Goal: Transaction & Acquisition: Book appointment/travel/reservation

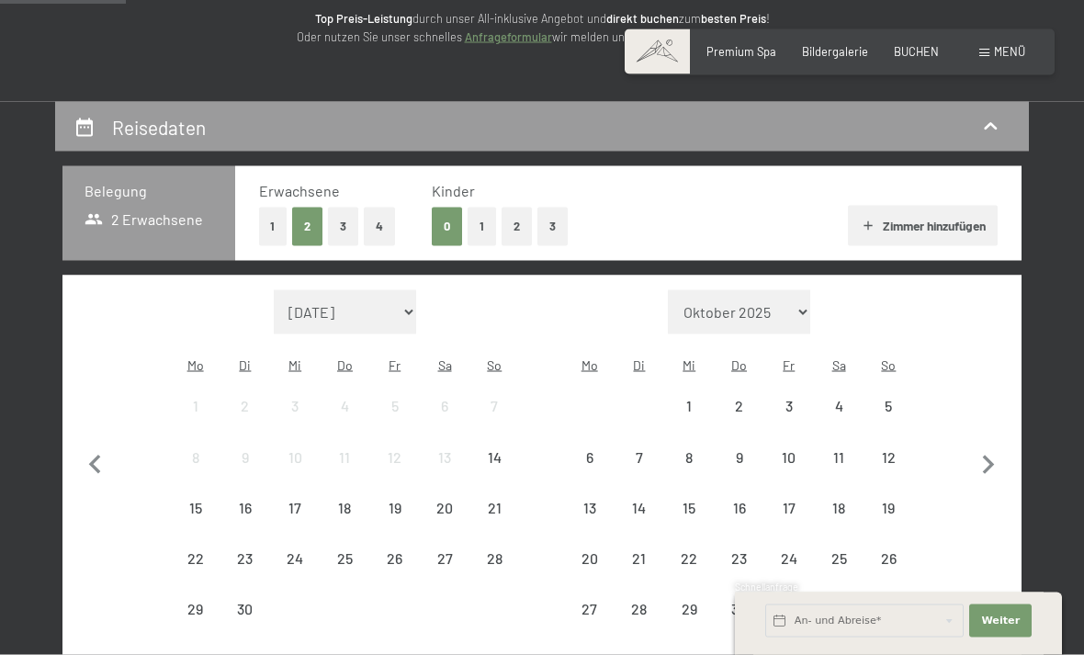
scroll to position [284, 0]
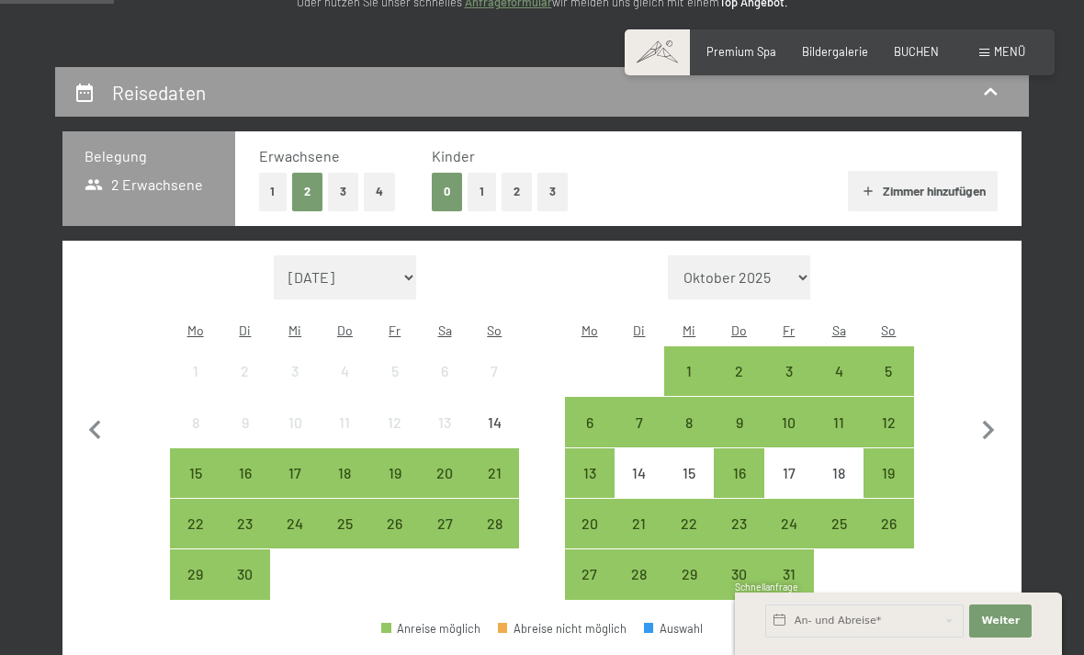
click at [494, 519] on div "28" at bounding box center [494, 539] width 46 height 46
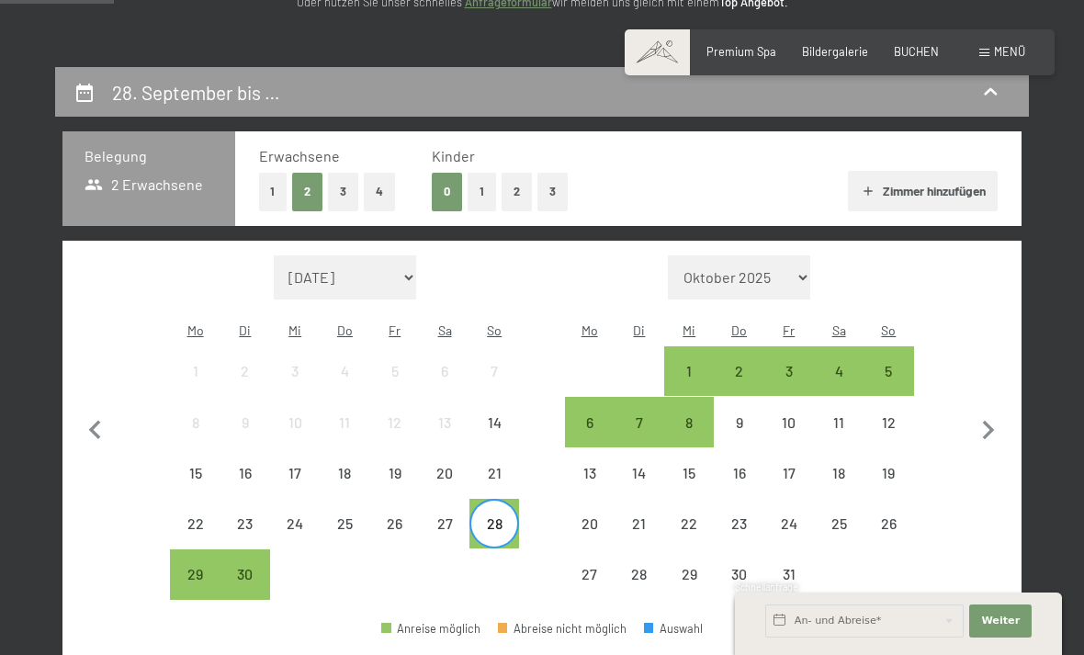
click at [576, 415] on div "6" at bounding box center [590, 438] width 46 height 46
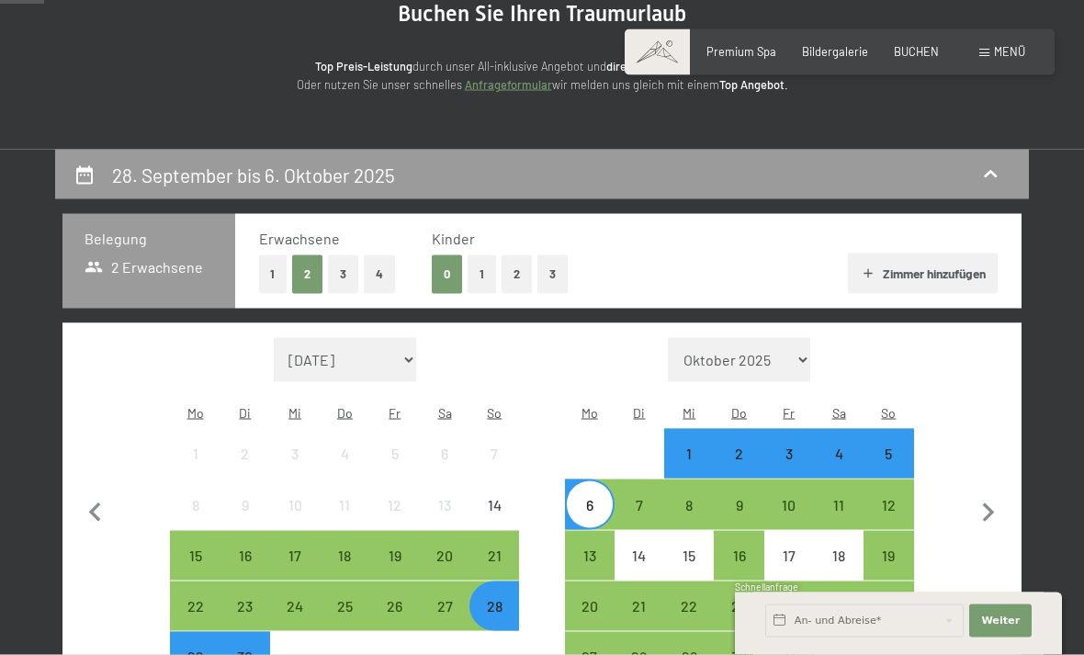
scroll to position [230, 0]
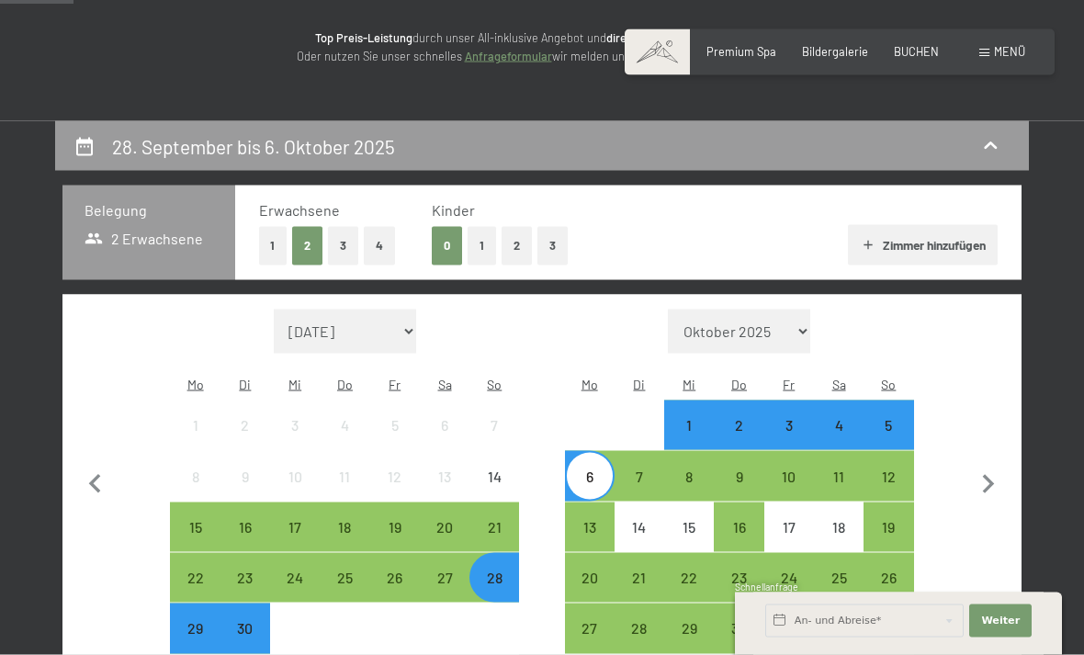
click at [500, 555] on div "28" at bounding box center [494, 578] width 46 height 46
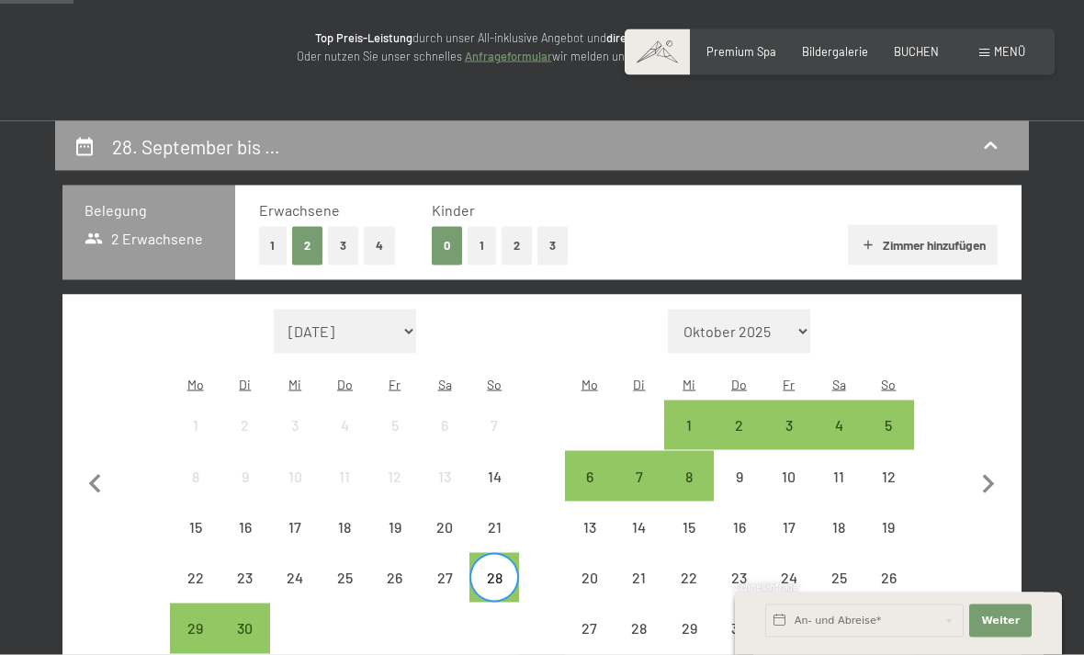
scroll to position [231, 0]
click at [848, 417] on div "4" at bounding box center [839, 440] width 46 height 46
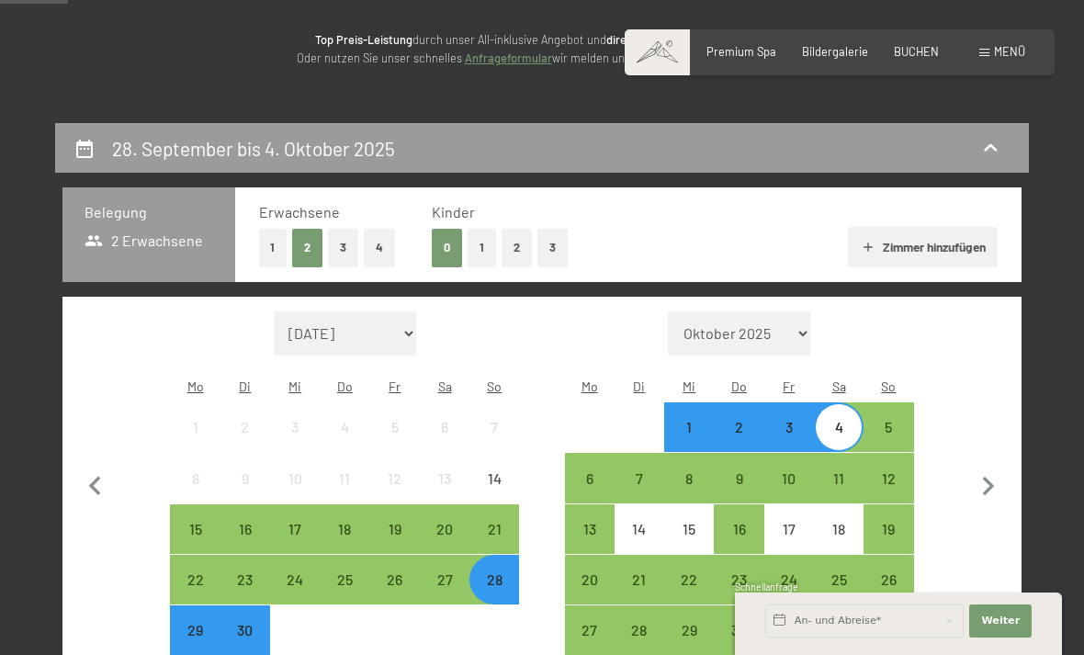
scroll to position [311, 0]
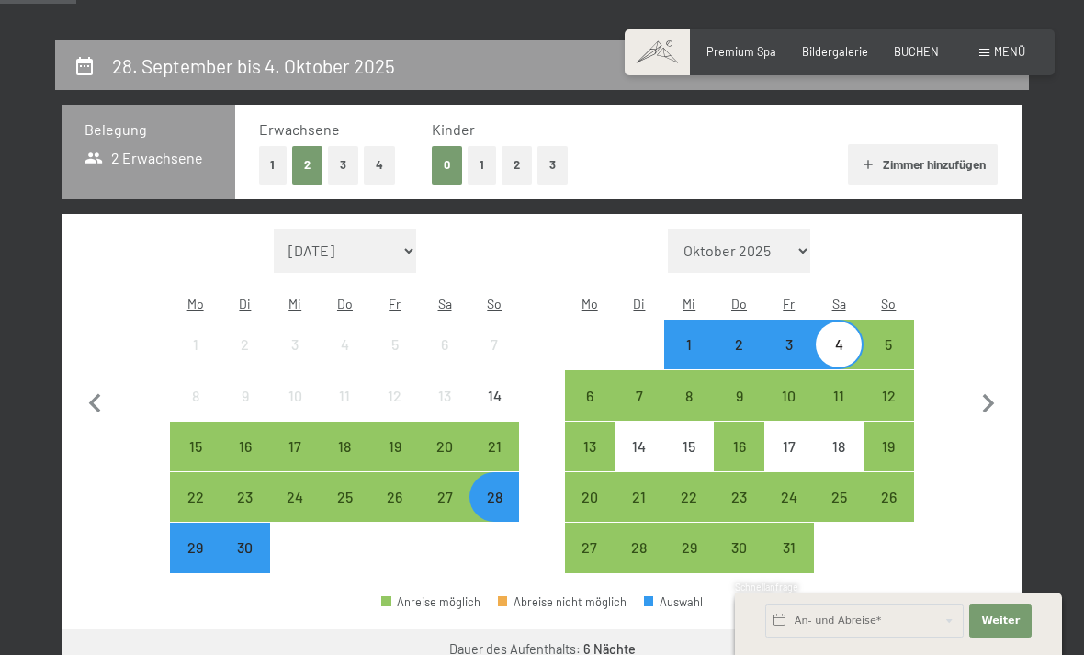
click at [505, 490] on div "28" at bounding box center [494, 513] width 46 height 46
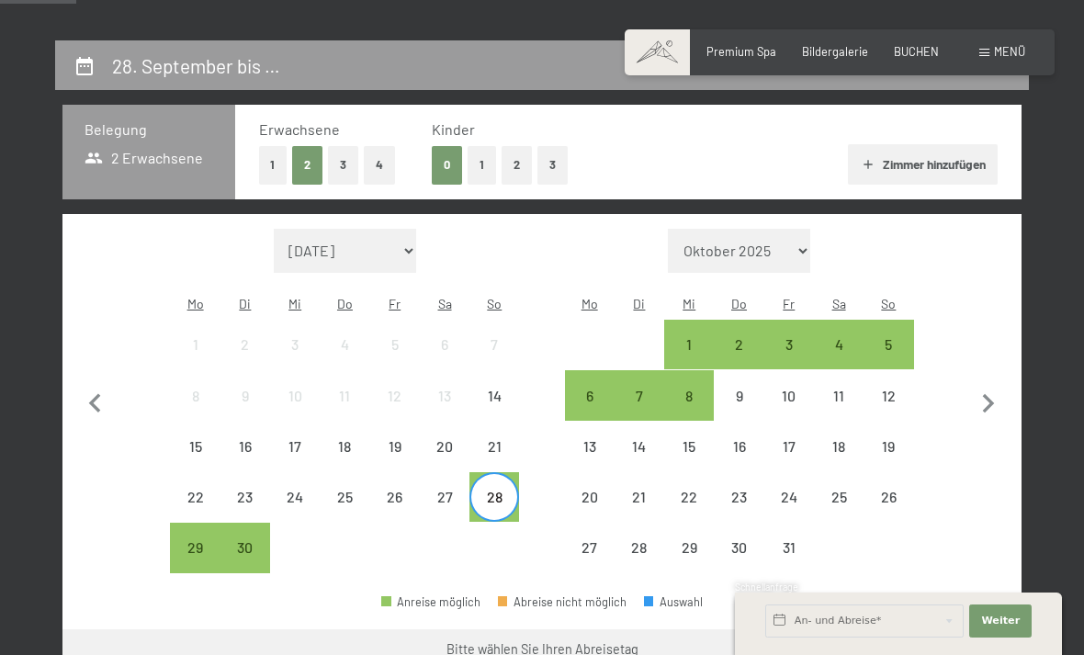
click at [899, 337] on div "5" at bounding box center [889, 360] width 46 height 46
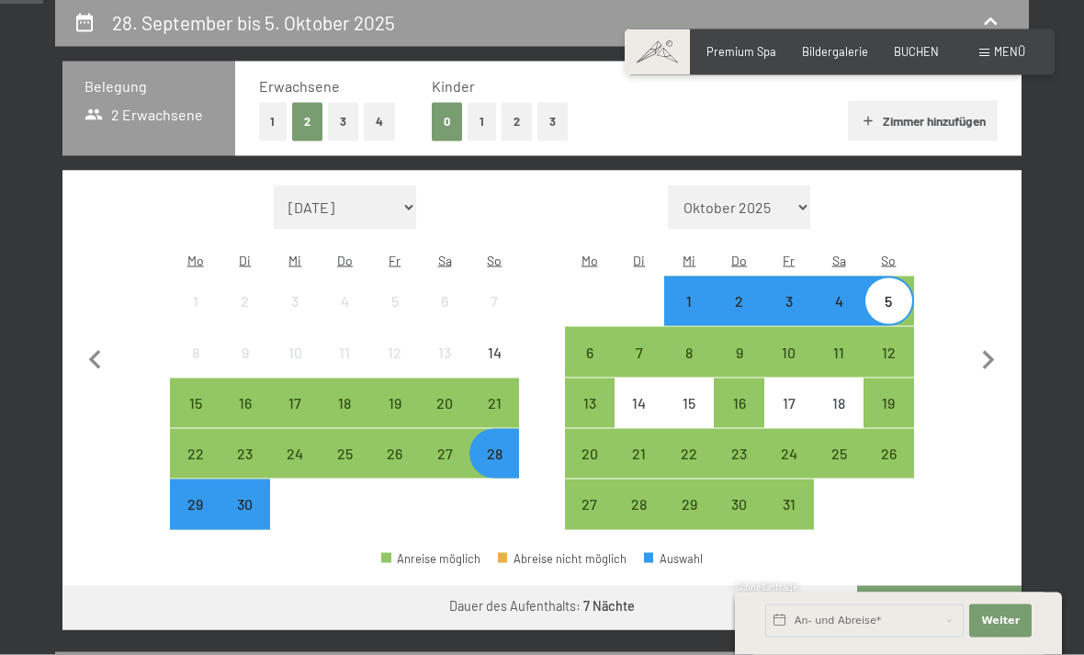
scroll to position [0, 0]
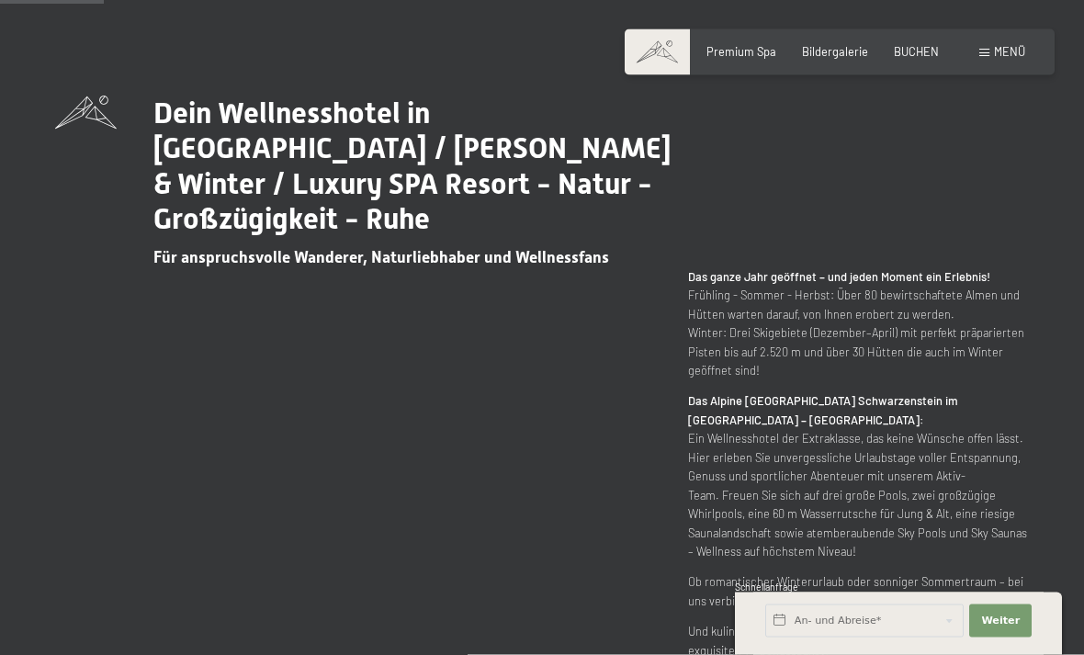
scroll to position [656, 0]
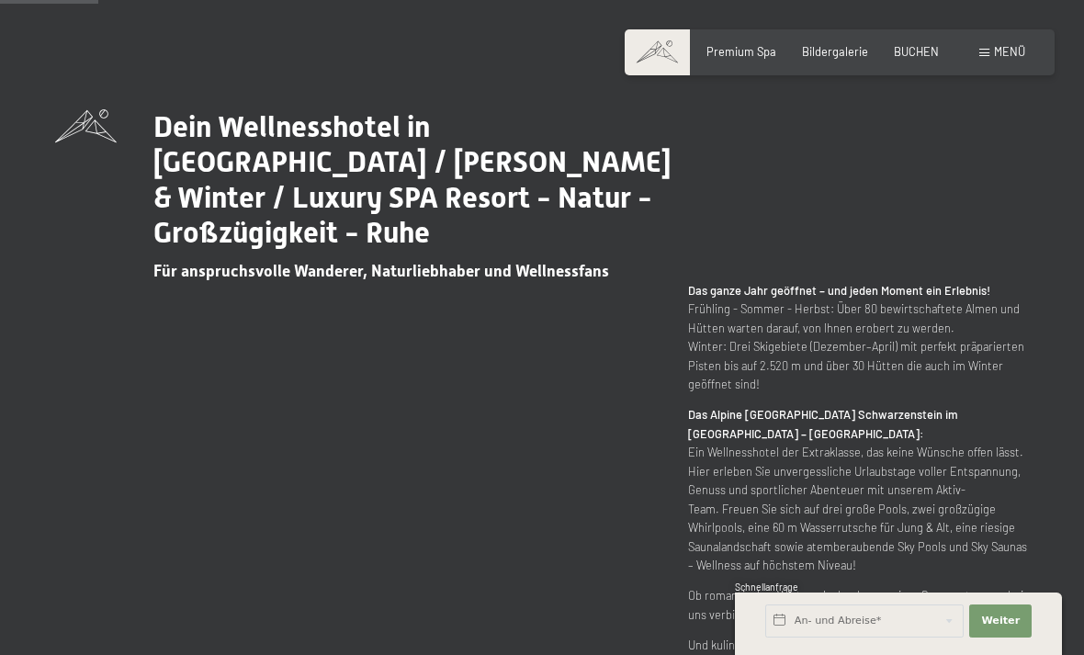
click at [933, 56] on span "BUCHEN" at bounding box center [916, 51] width 45 height 15
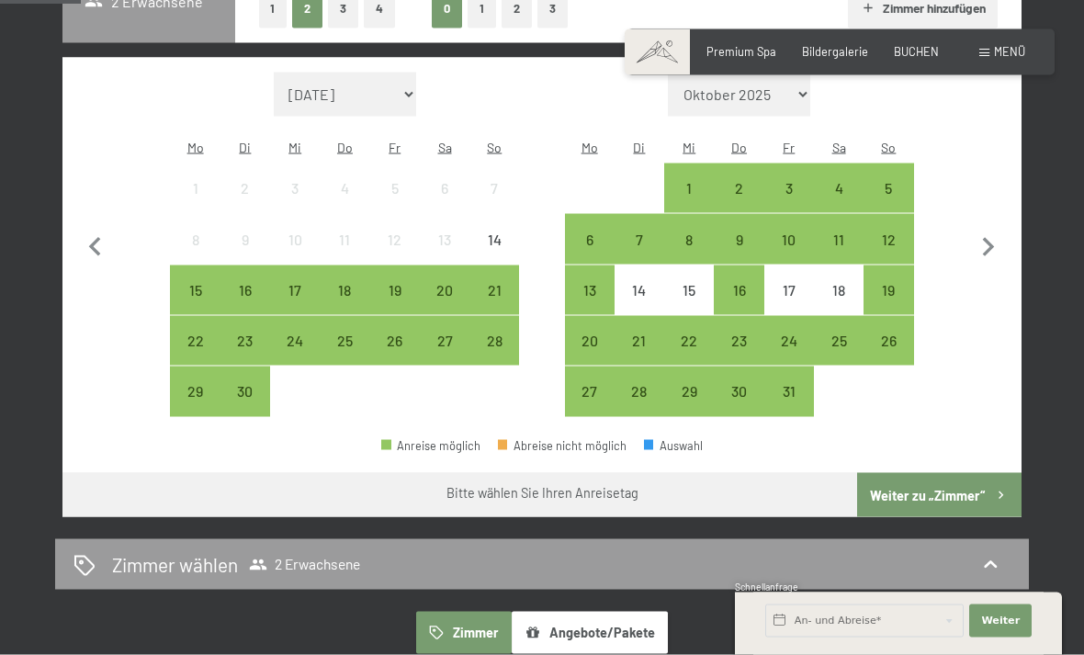
scroll to position [482, 0]
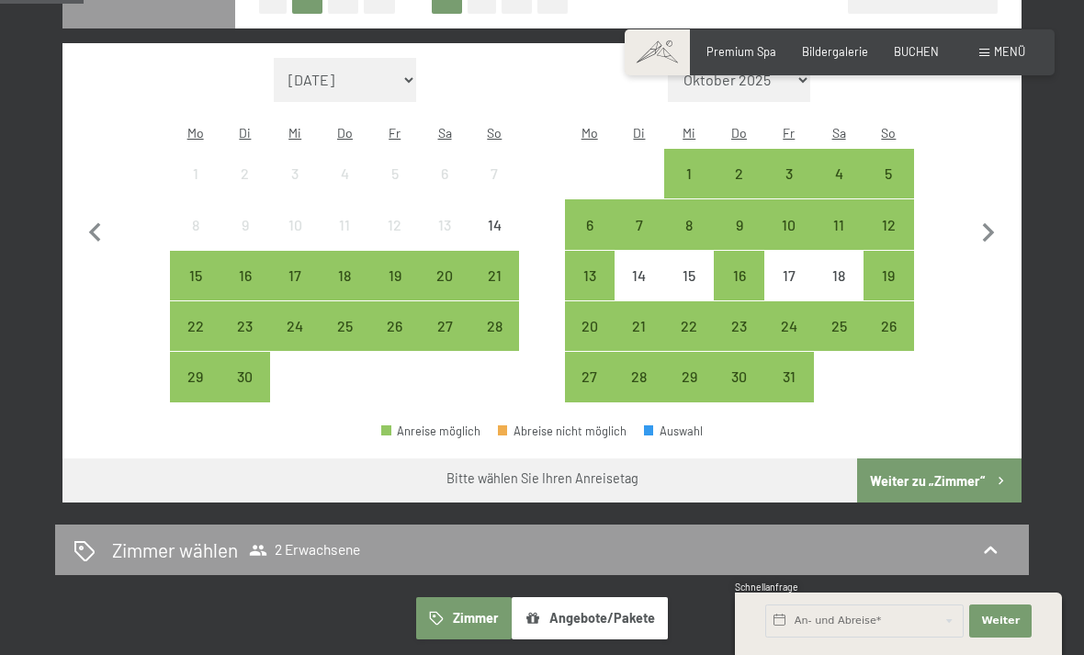
click at [902, 166] on div "5" at bounding box center [889, 189] width 46 height 46
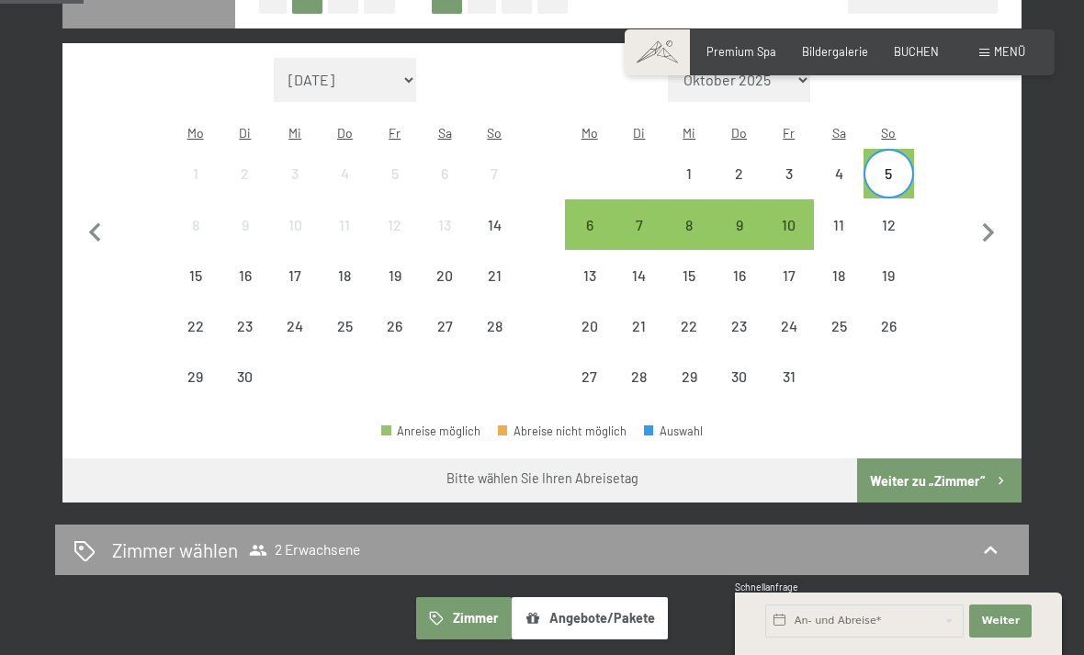
click at [643, 218] on div "7" at bounding box center [640, 241] width 46 height 46
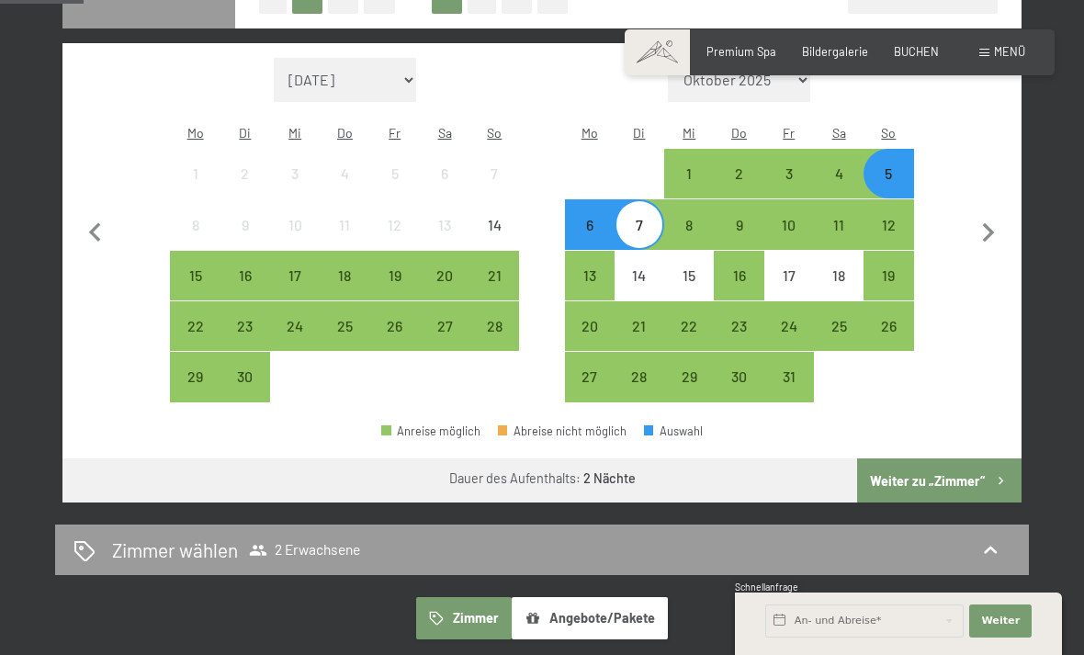
click at [971, 464] on button "Weiter zu „Zimmer“" at bounding box center [939, 481] width 165 height 44
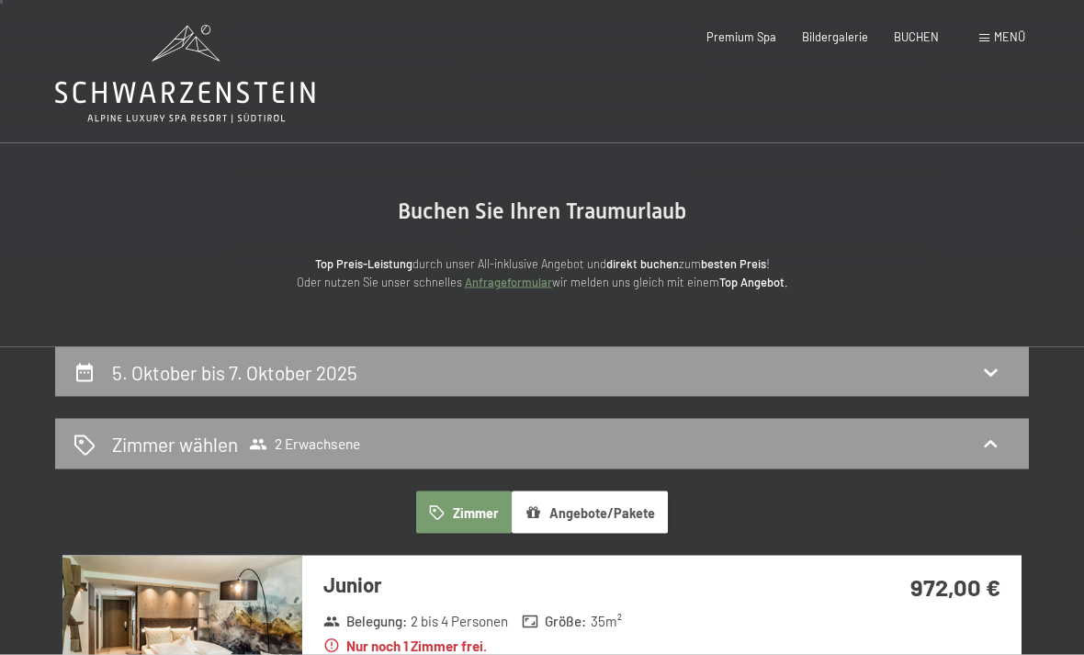
scroll to position [0, 0]
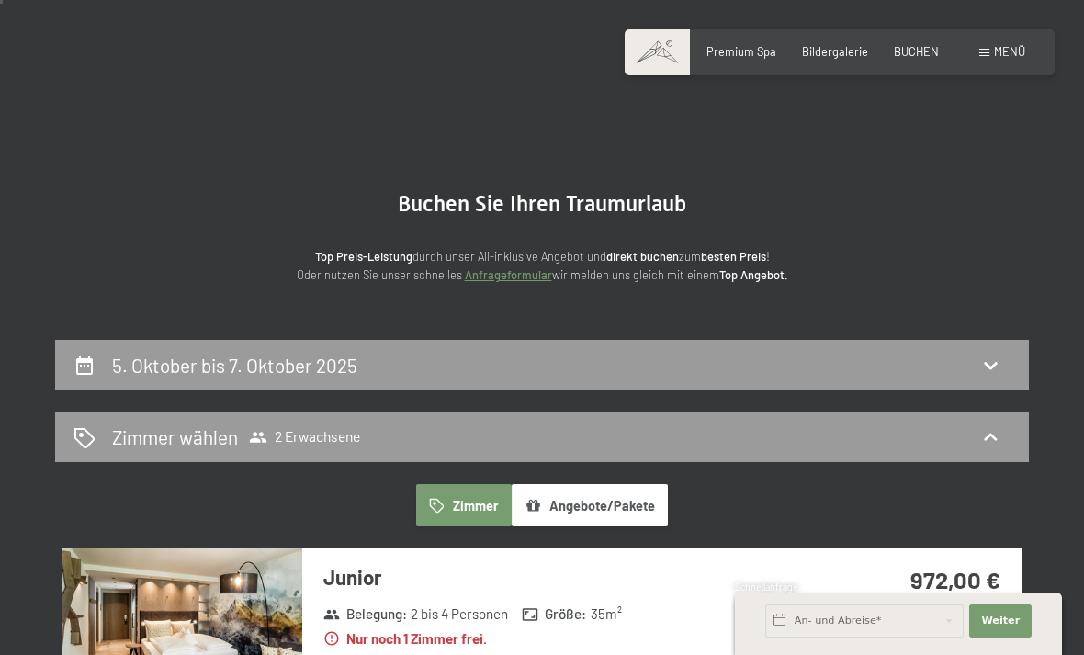
click at [991, 379] on div "5. Oktober bis 7. Oktober 2025" at bounding box center [542, 365] width 974 height 51
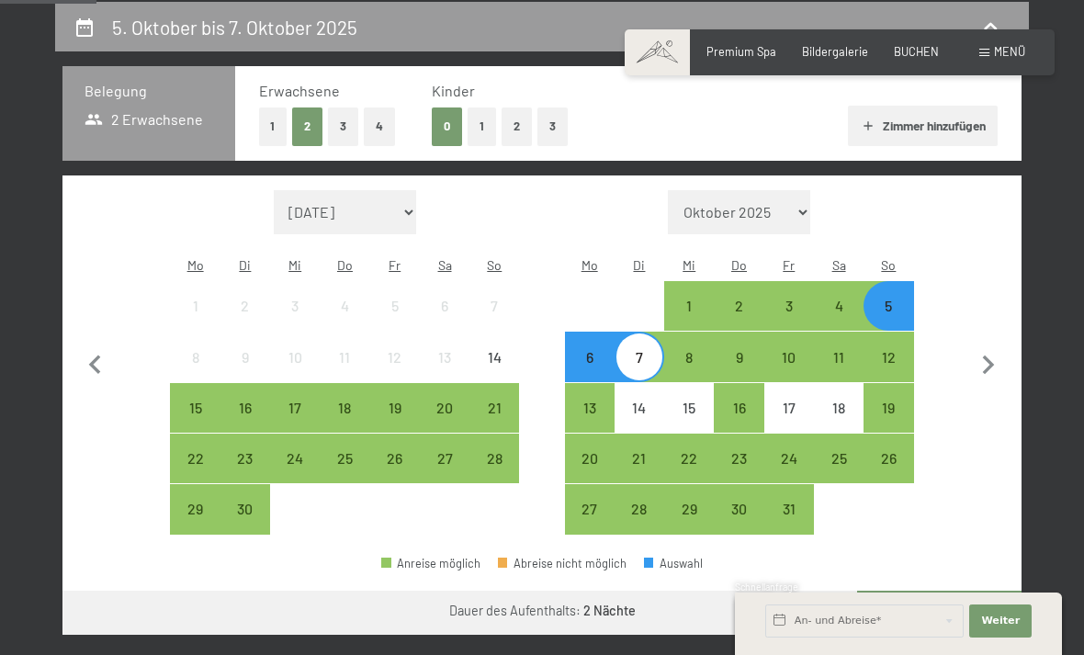
click at [502, 451] on div "28" at bounding box center [494, 474] width 46 height 46
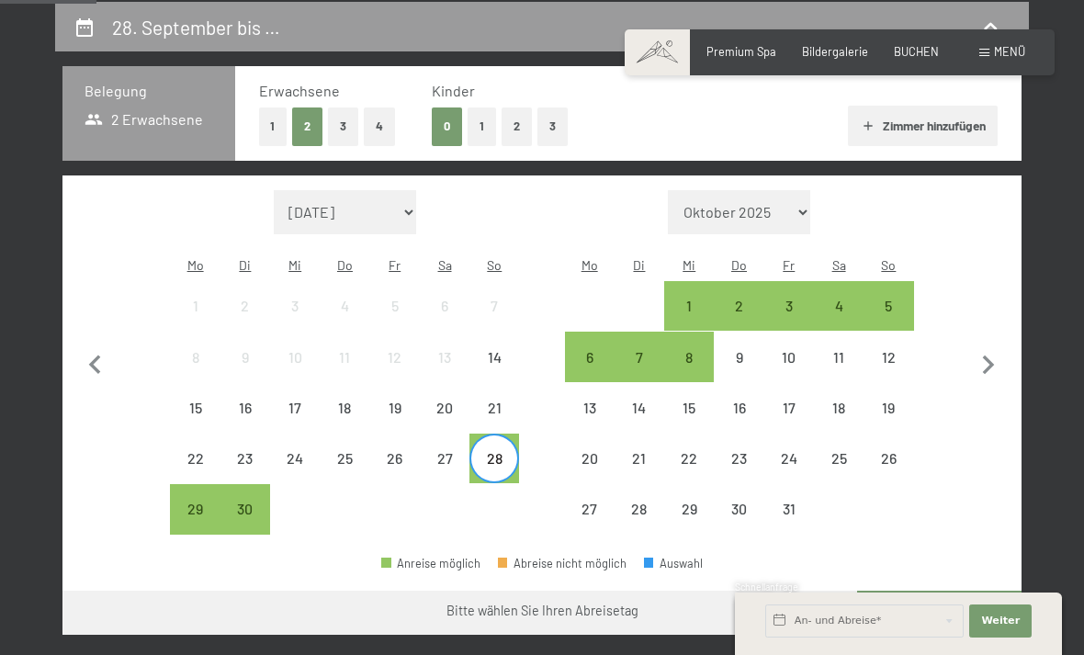
click at [894, 299] on div "5" at bounding box center [889, 322] width 46 height 46
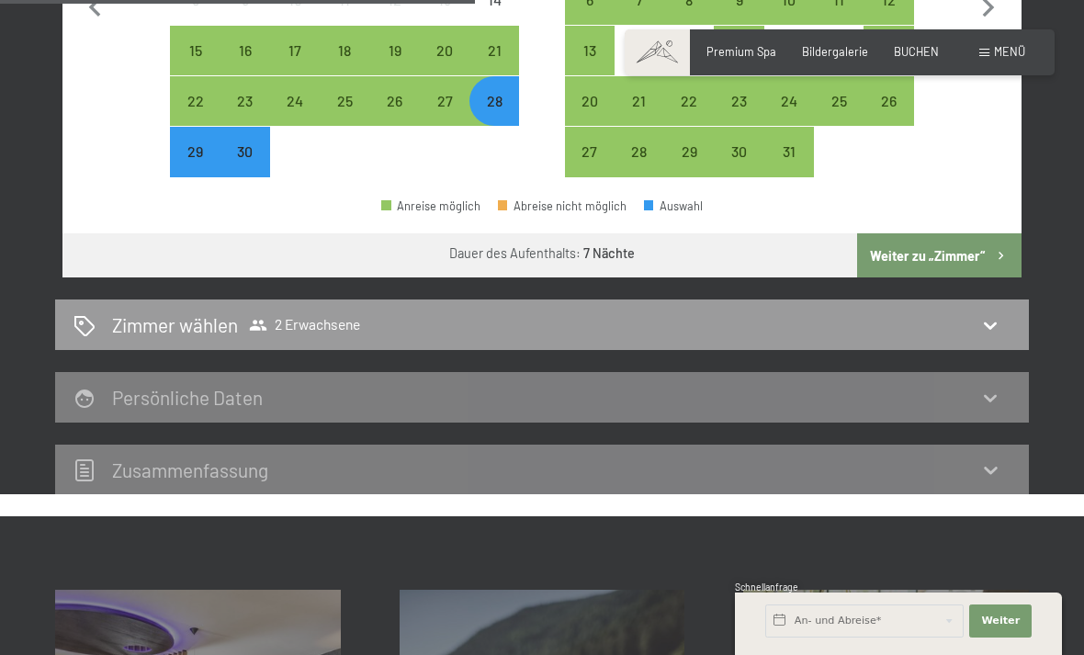
click at [991, 233] on button "Weiter zu „Zimmer“" at bounding box center [939, 255] width 165 height 44
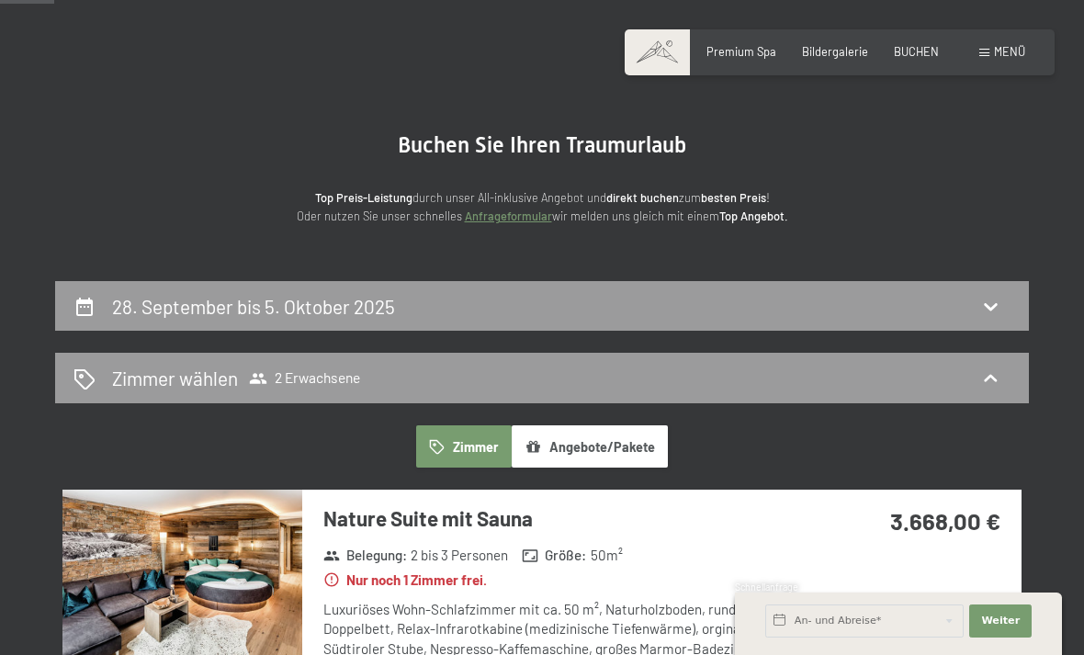
scroll to position [0, 0]
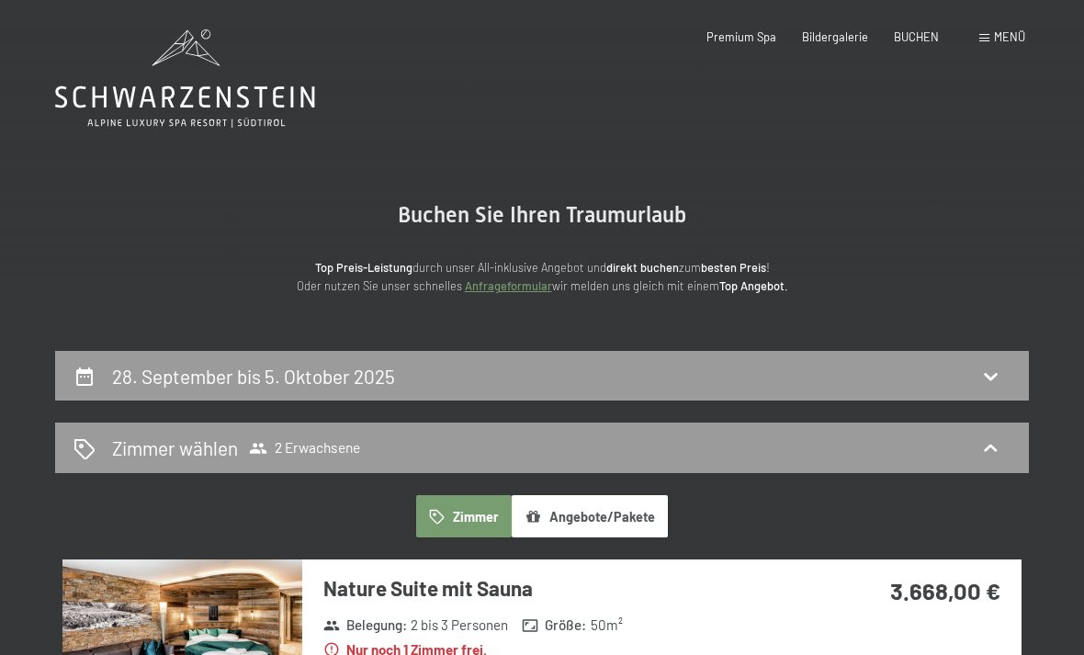
click at [995, 377] on icon at bounding box center [991, 376] width 22 height 22
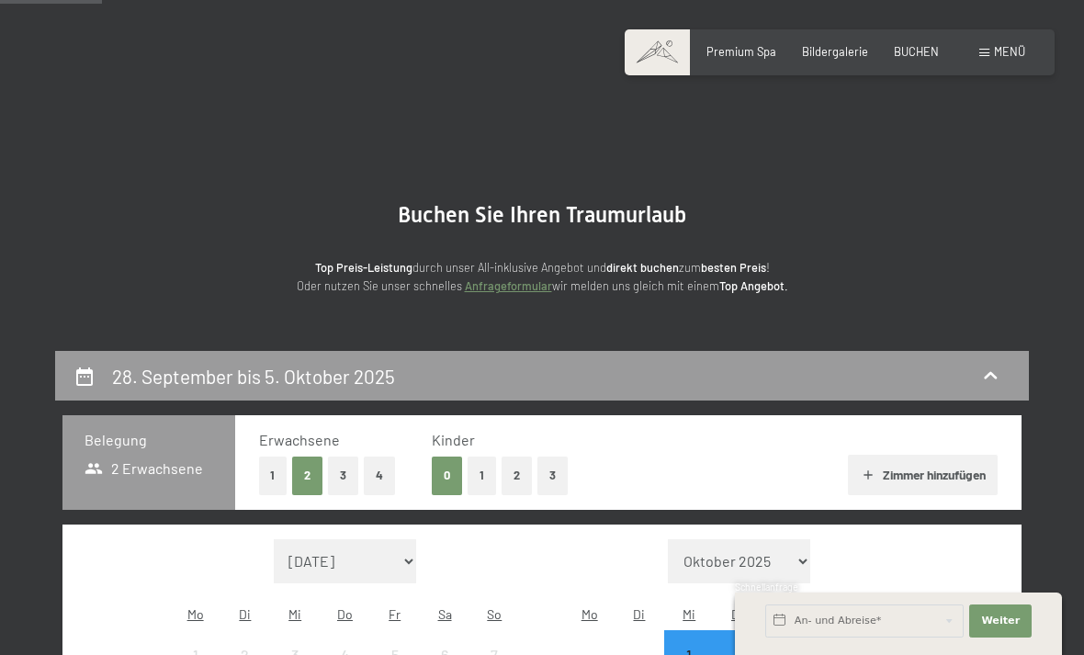
scroll to position [349, 0]
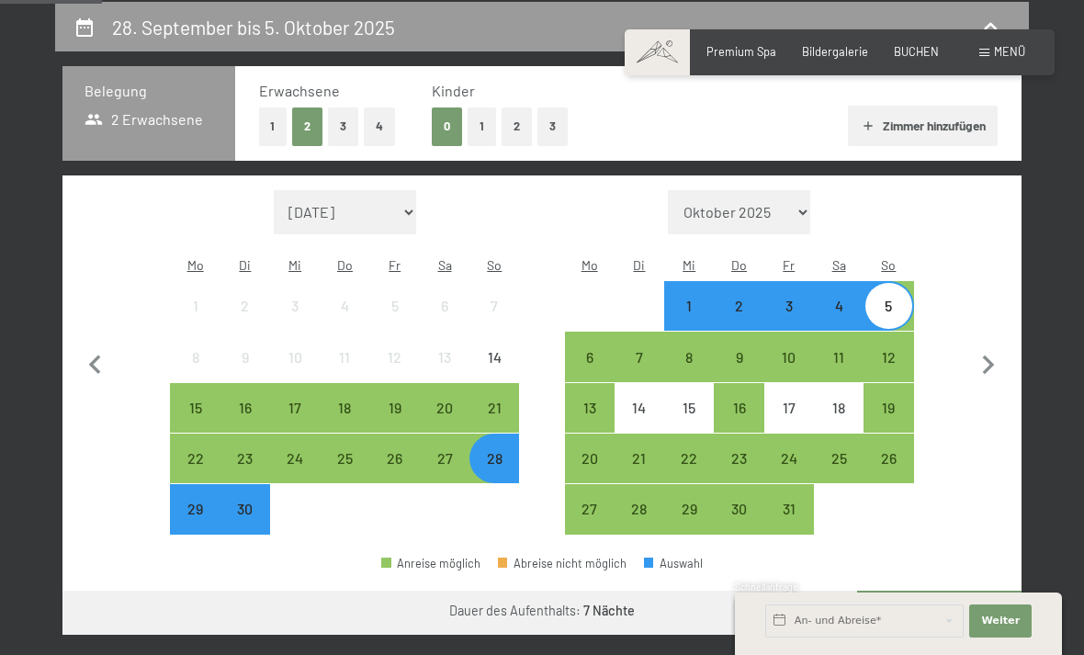
click at [503, 457] on div "28" at bounding box center [494, 474] width 46 height 46
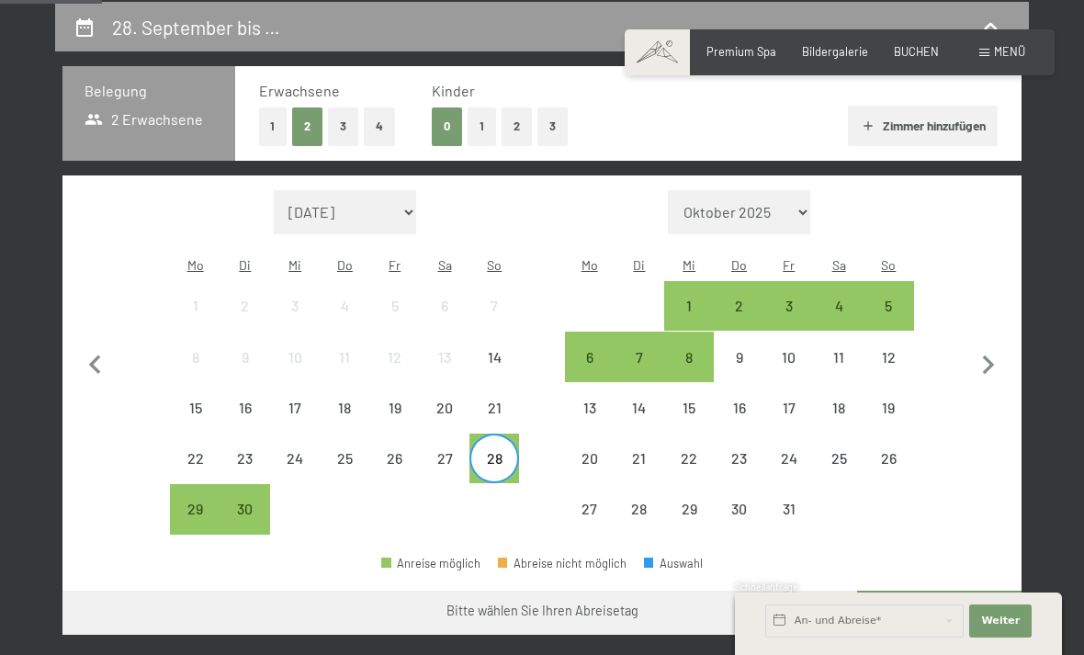
click at [851, 299] on div "4" at bounding box center [839, 322] width 46 height 46
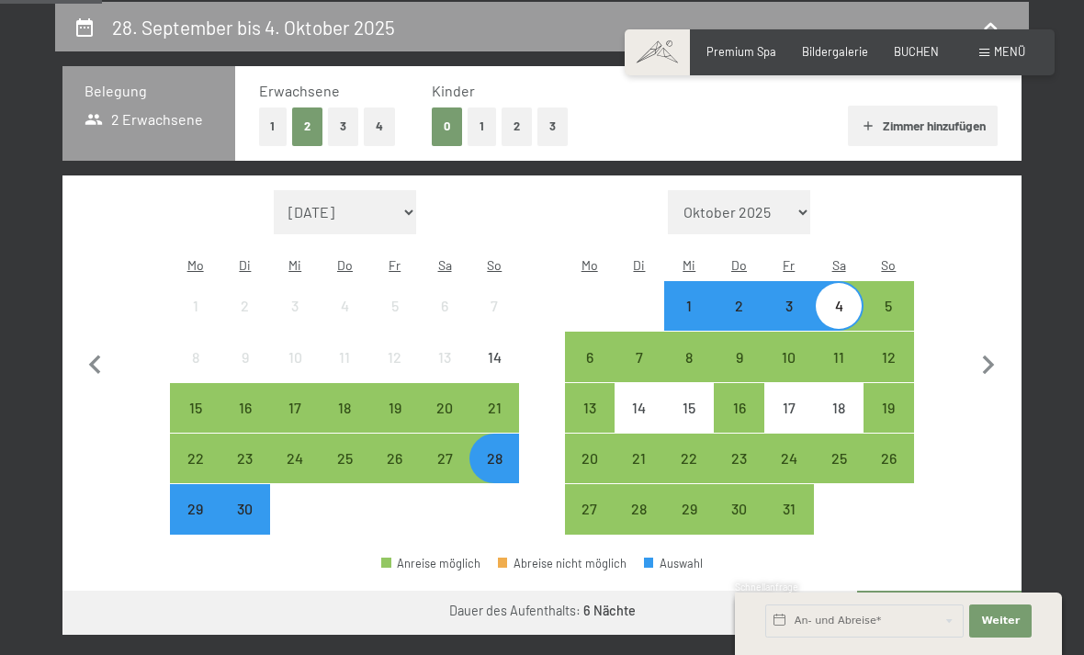
click at [992, 356] on icon "button" at bounding box center [989, 365] width 12 height 19
select select "[DATE]"
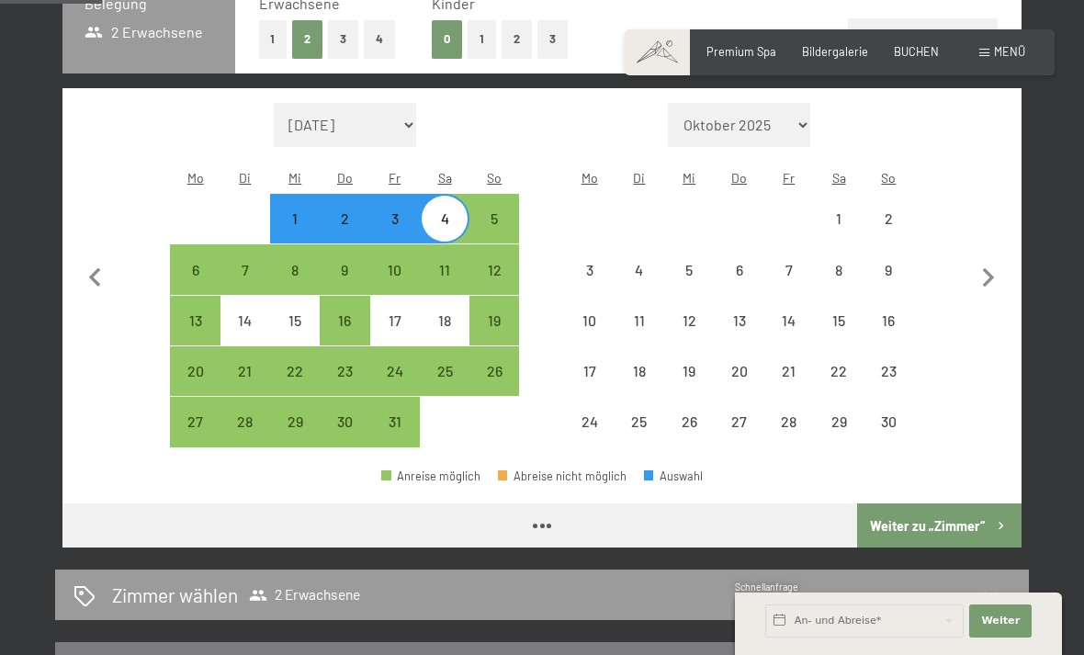
select select "[DATE]"
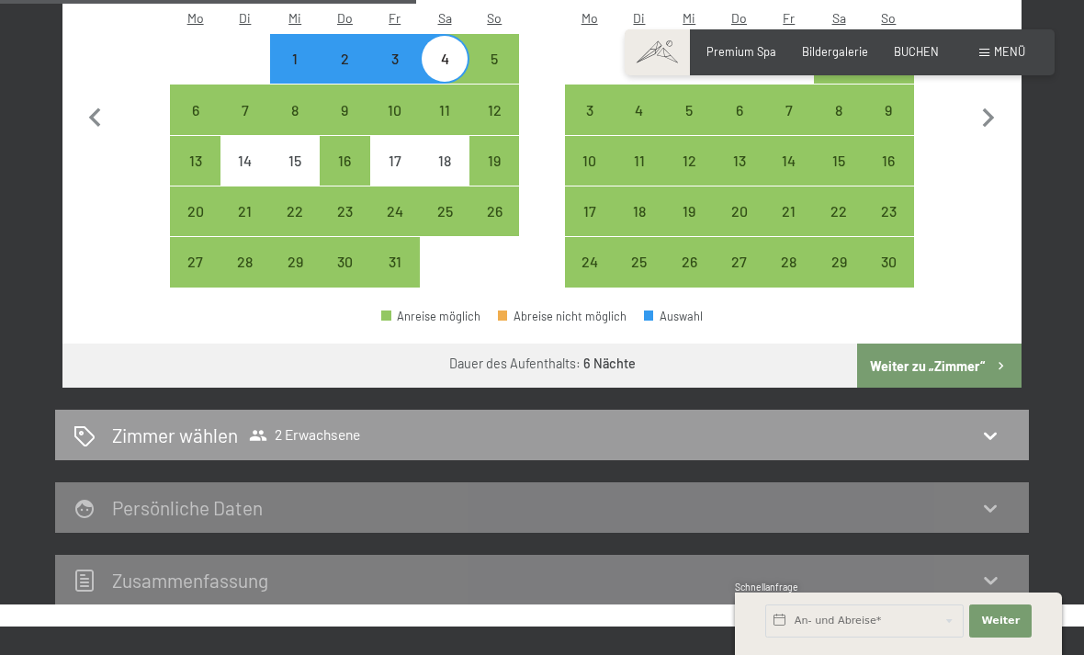
click at [995, 358] on icon "button" at bounding box center [1001, 366] width 16 height 16
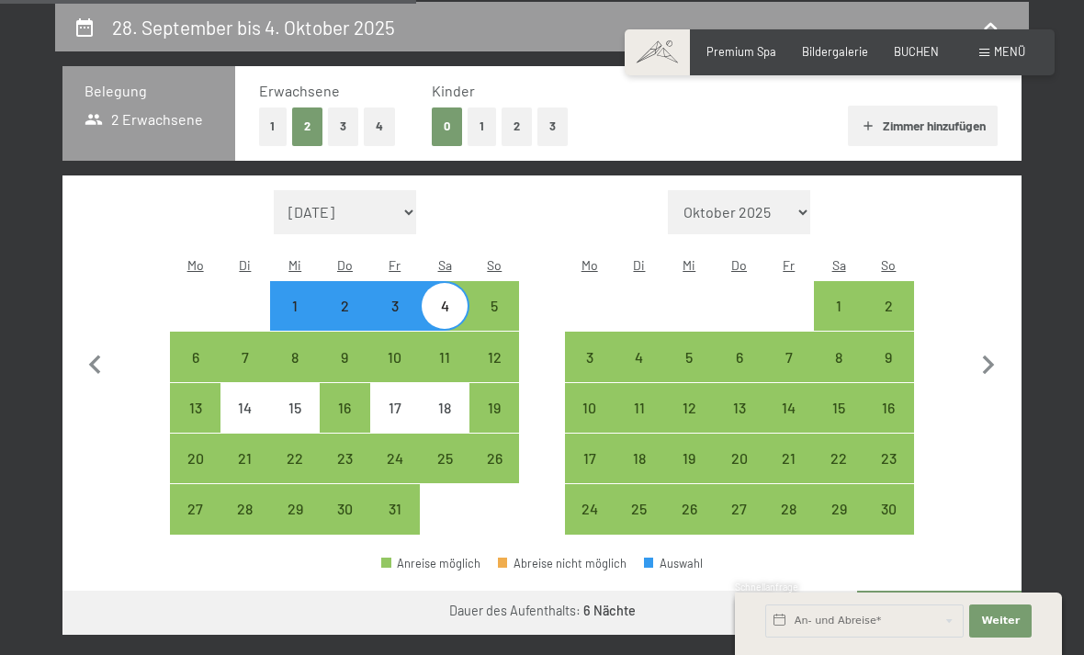
select select "[DATE]"
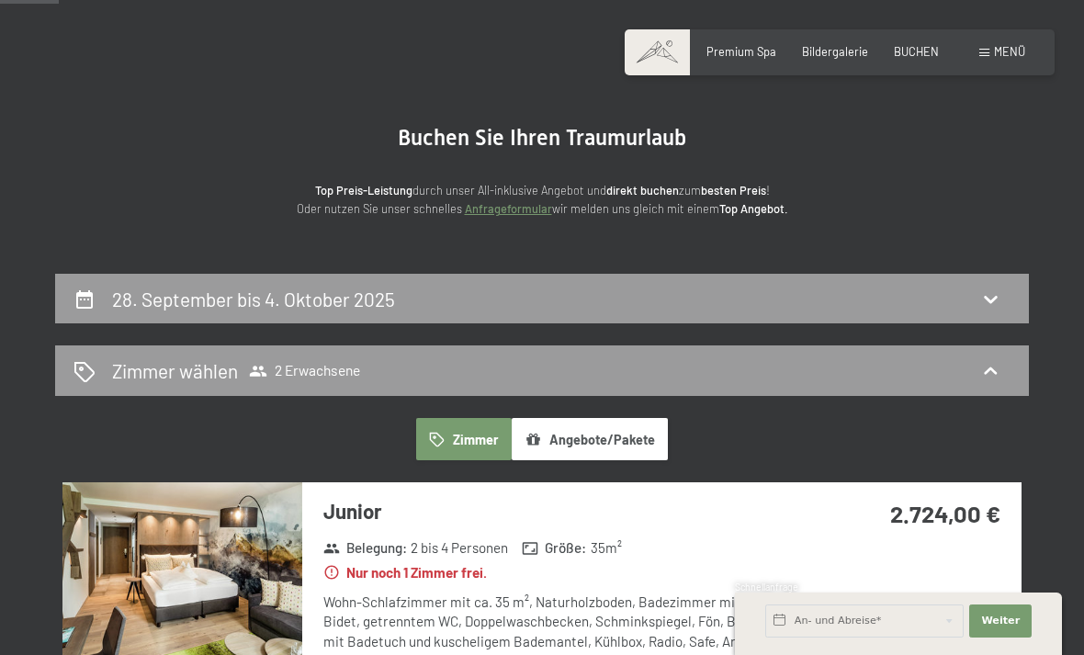
scroll to position [66, 0]
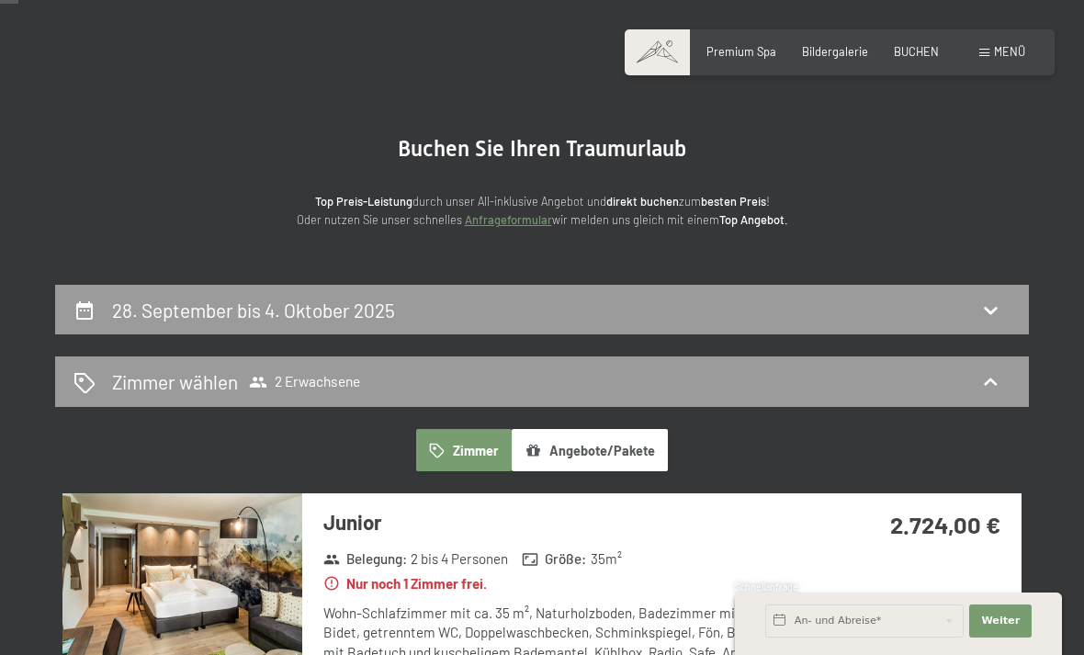
click at [994, 293] on div "28. September bis 4. Oktober 2025" at bounding box center [542, 310] width 974 height 51
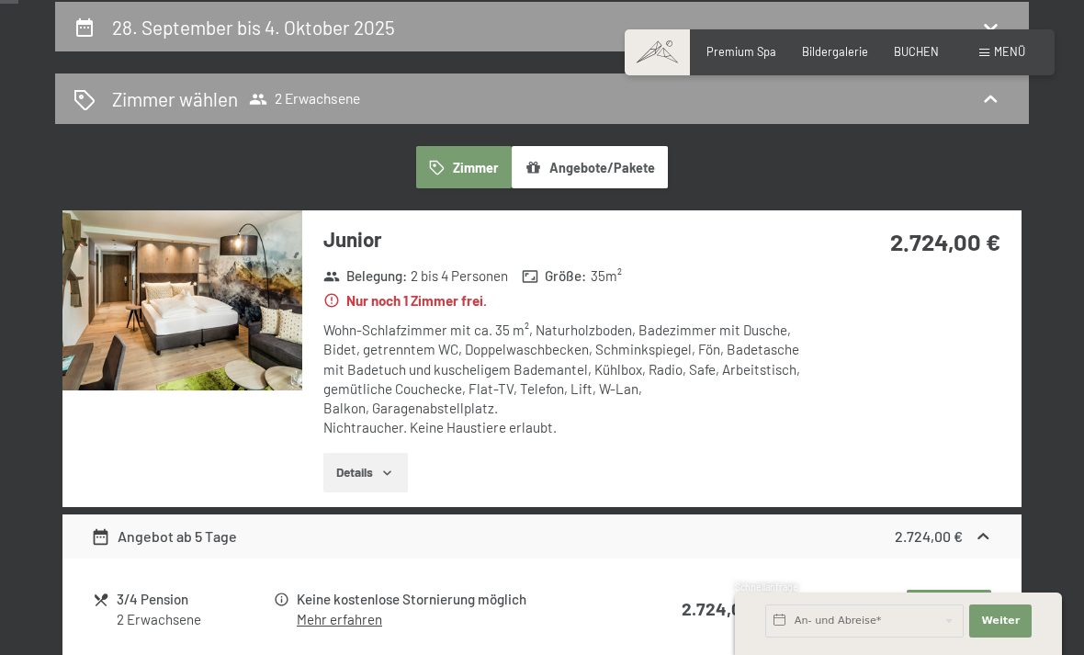
select select "[DATE]"
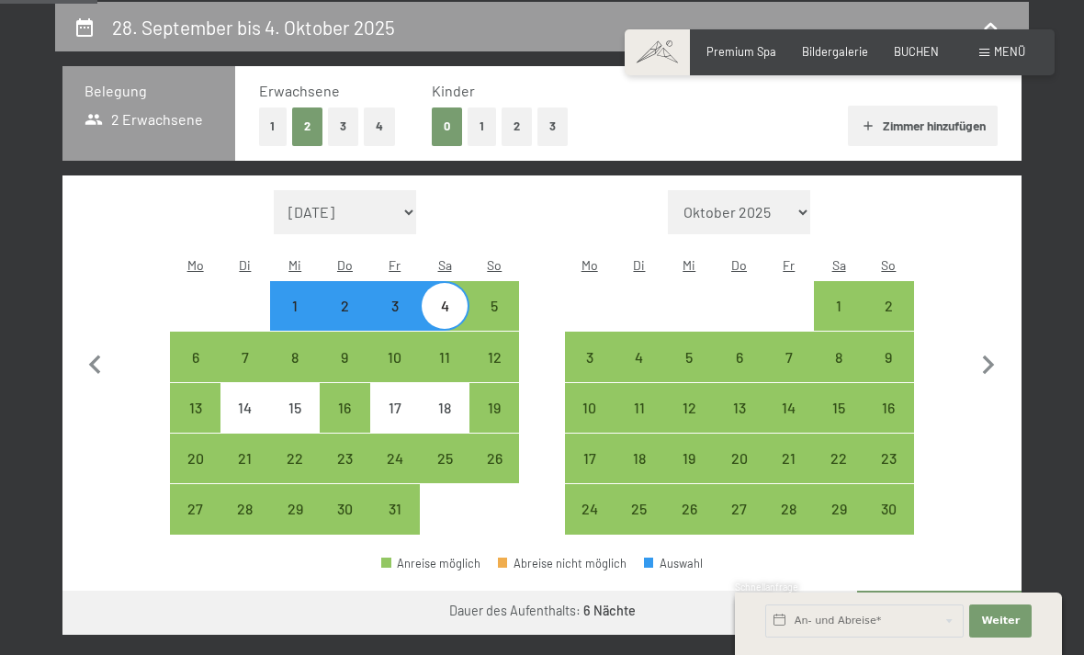
click at [89, 346] on icon "button" at bounding box center [95, 365] width 39 height 39
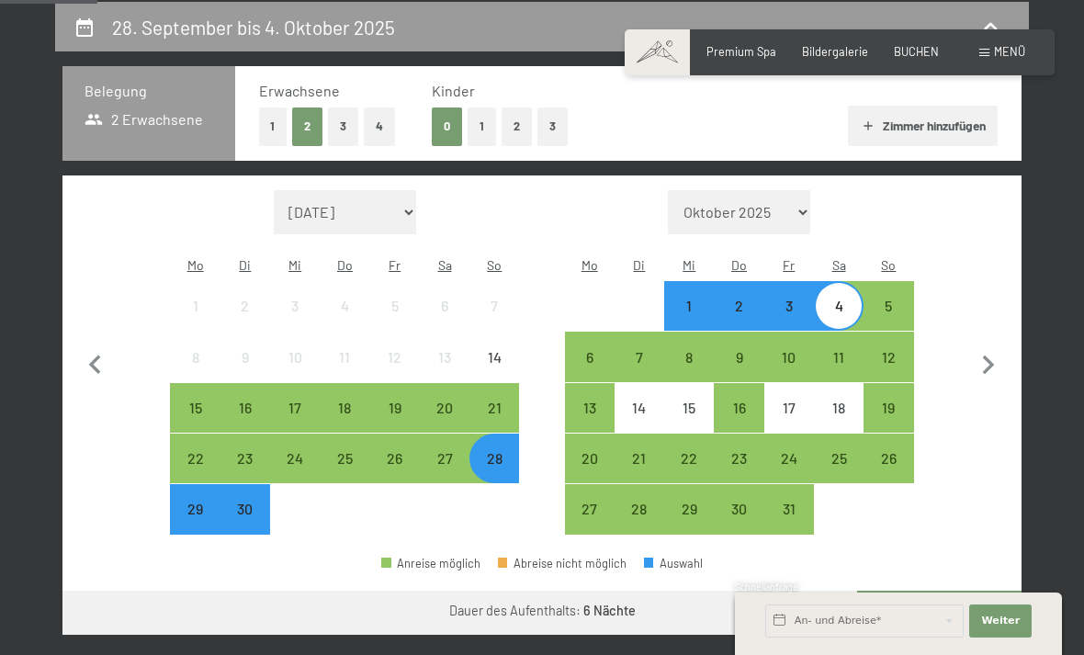
click at [503, 451] on div "28" at bounding box center [494, 474] width 46 height 46
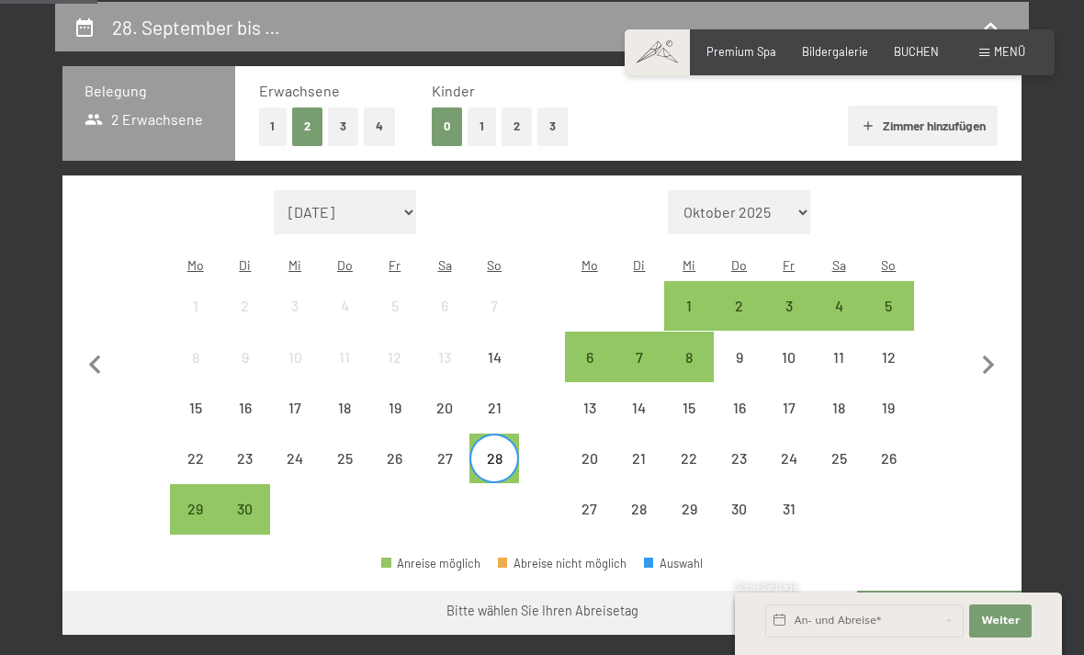
click at [592, 350] on div "6" at bounding box center [590, 373] width 46 height 46
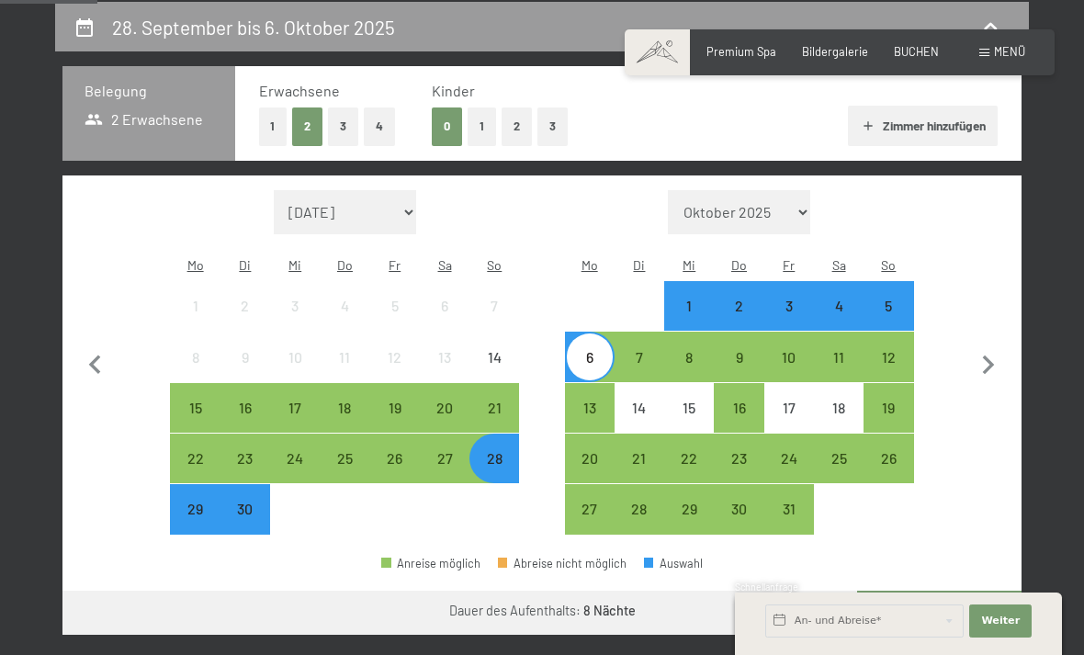
click at [993, 356] on icon "button" at bounding box center [989, 365] width 39 height 39
select select "[DATE]"
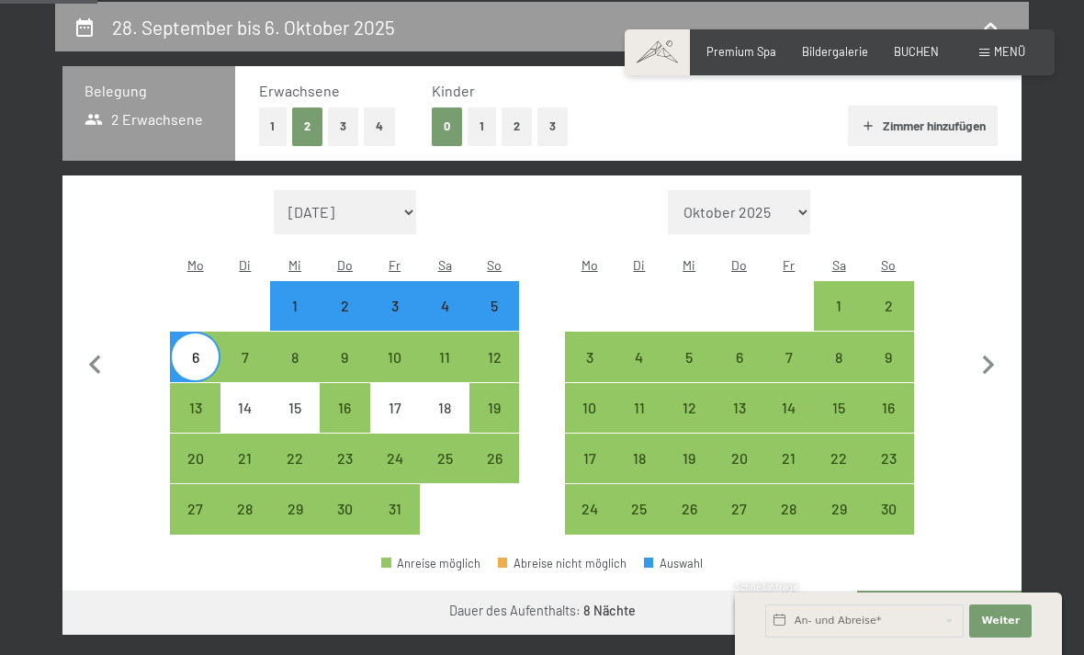
click at [82, 346] on icon "button" at bounding box center [95, 365] width 39 height 39
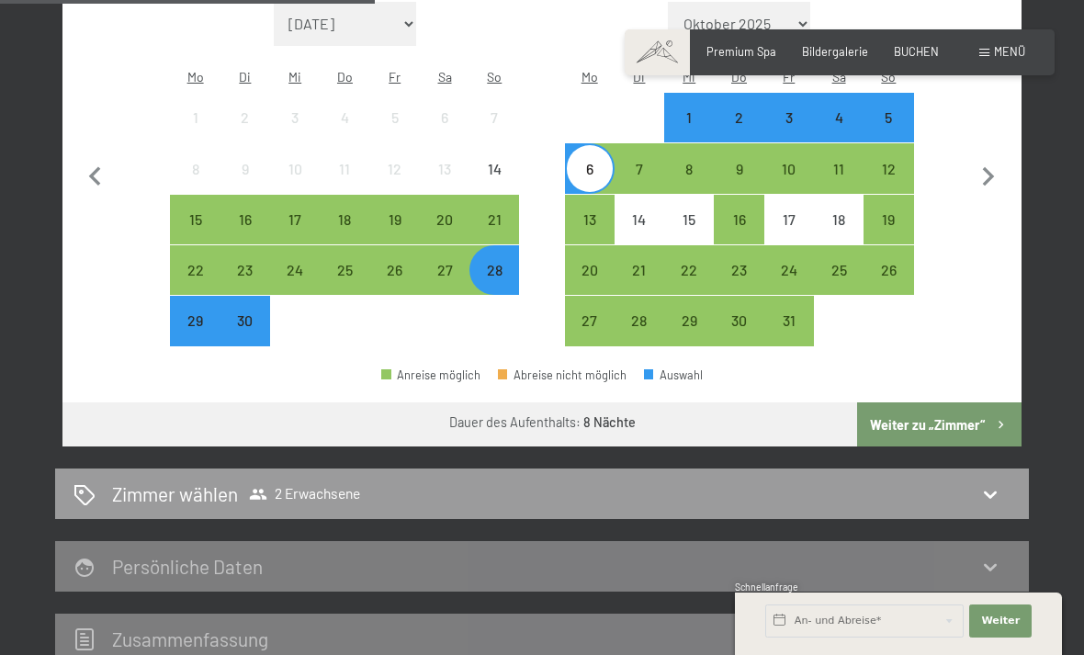
click at [963, 403] on button "Weiter zu „Zimmer“" at bounding box center [939, 425] width 165 height 44
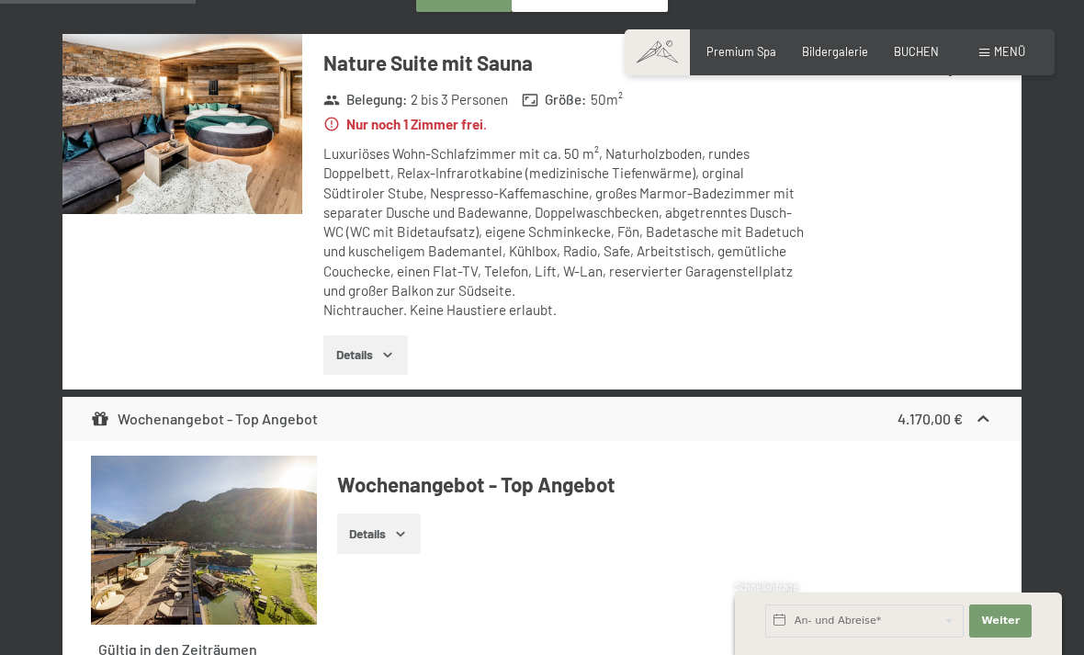
scroll to position [493, 0]
